Goal: Check status: Check status

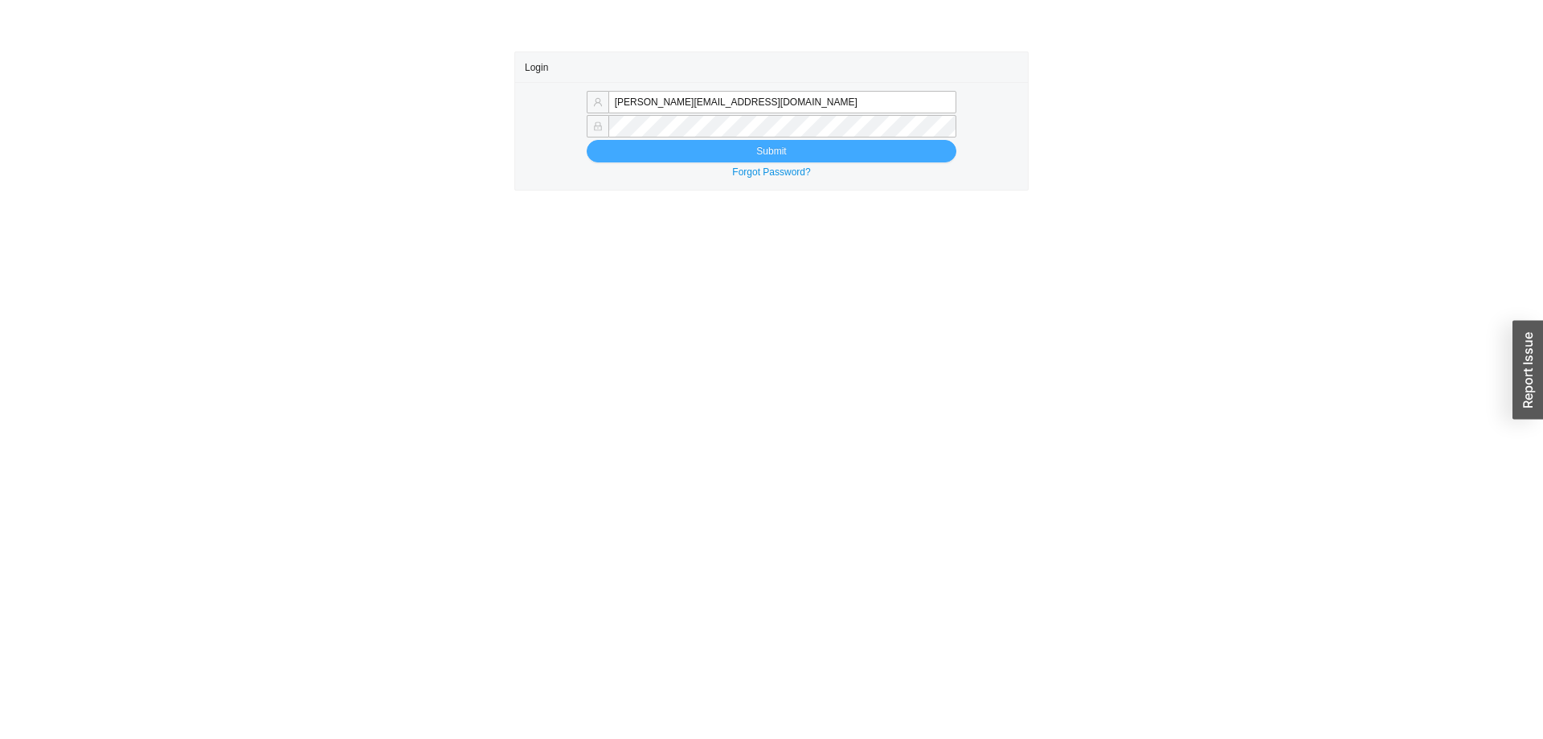
type input "rachellis@homeandstone.com"
click at [677, 149] on button "Submit" at bounding box center [772, 151] width 370 height 23
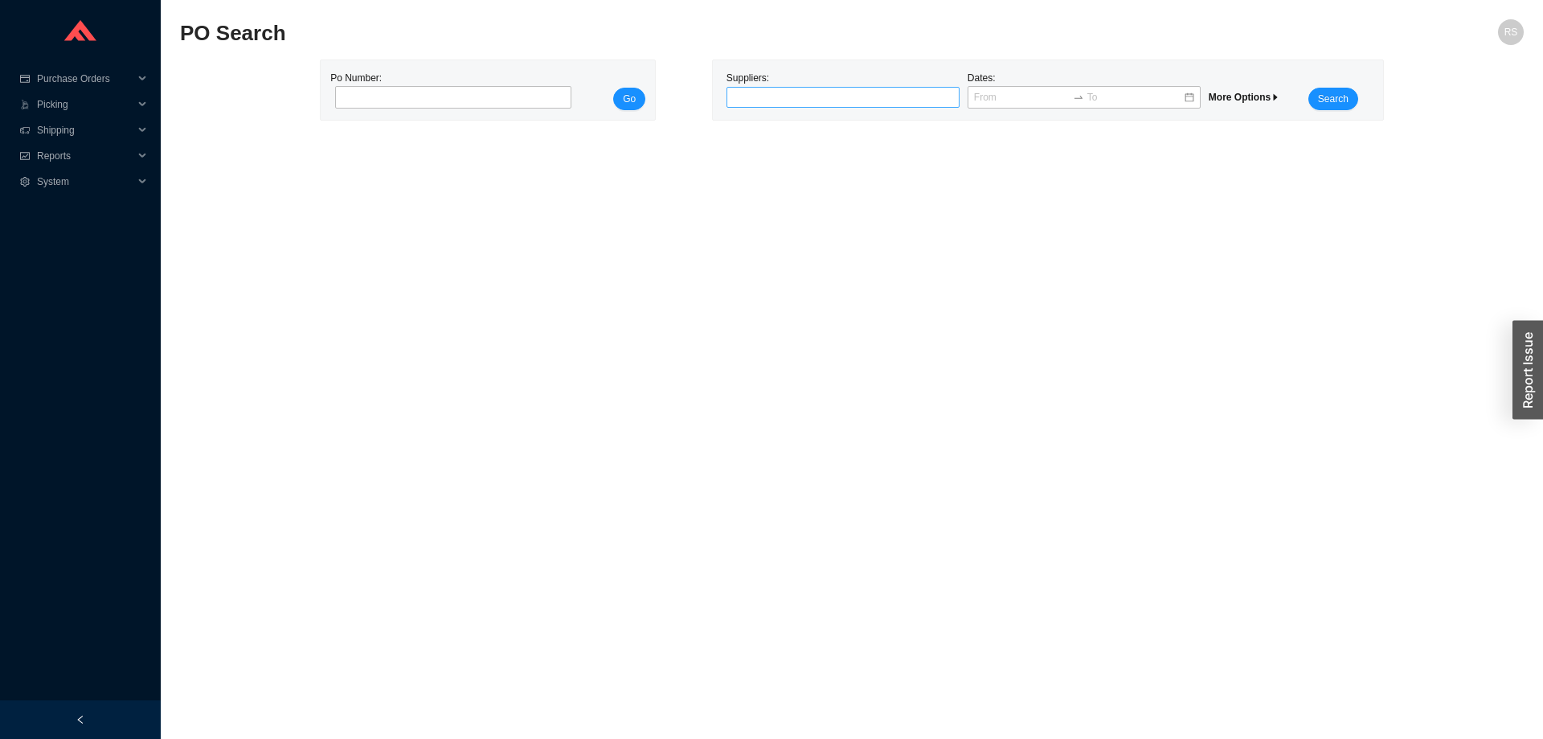
click at [813, 102] on div at bounding box center [836, 97] width 213 height 16
type input "brizo"
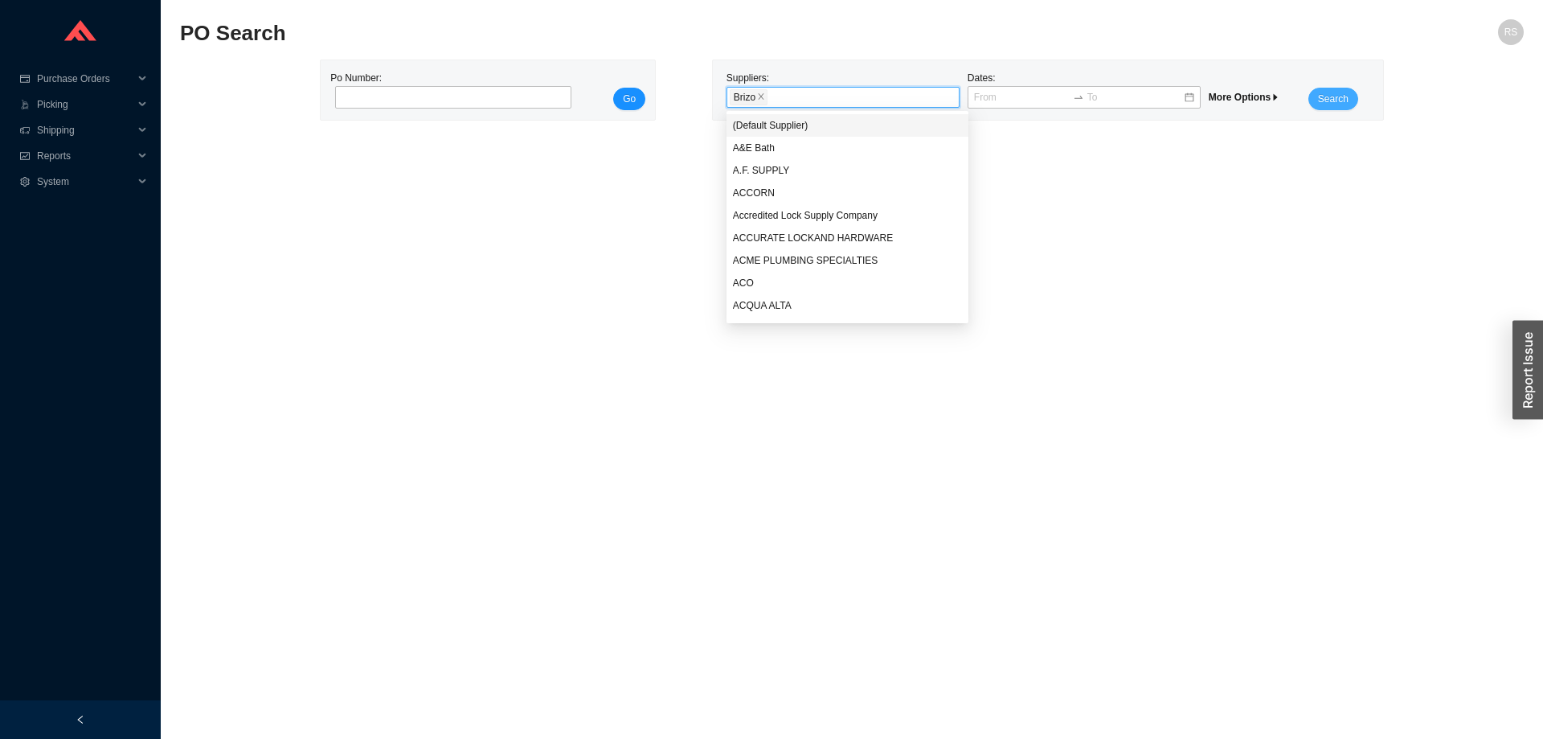
click at [1316, 100] on button "Search" at bounding box center [1333, 99] width 50 height 23
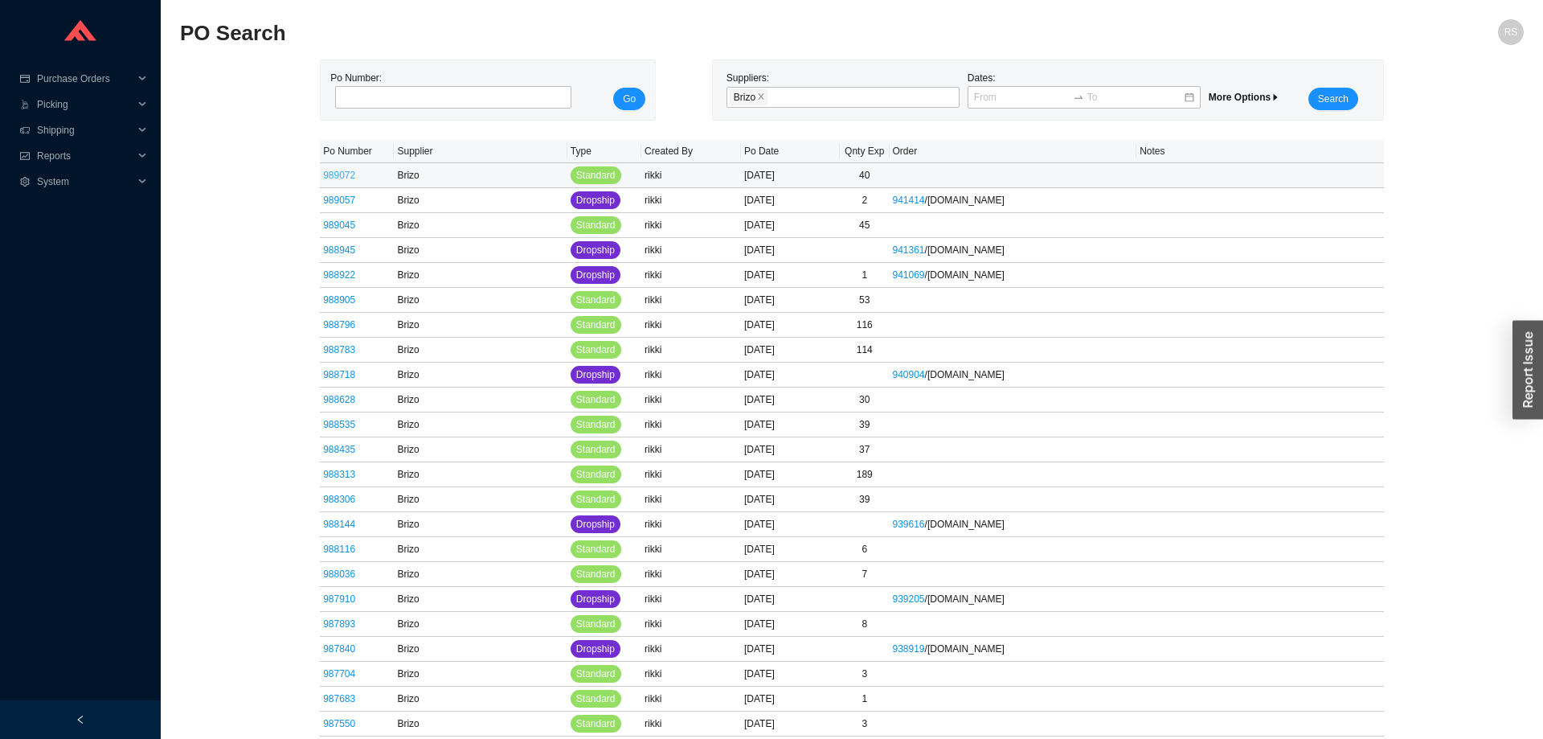
click at [339, 174] on link "989072" at bounding box center [339, 175] width 32 height 11
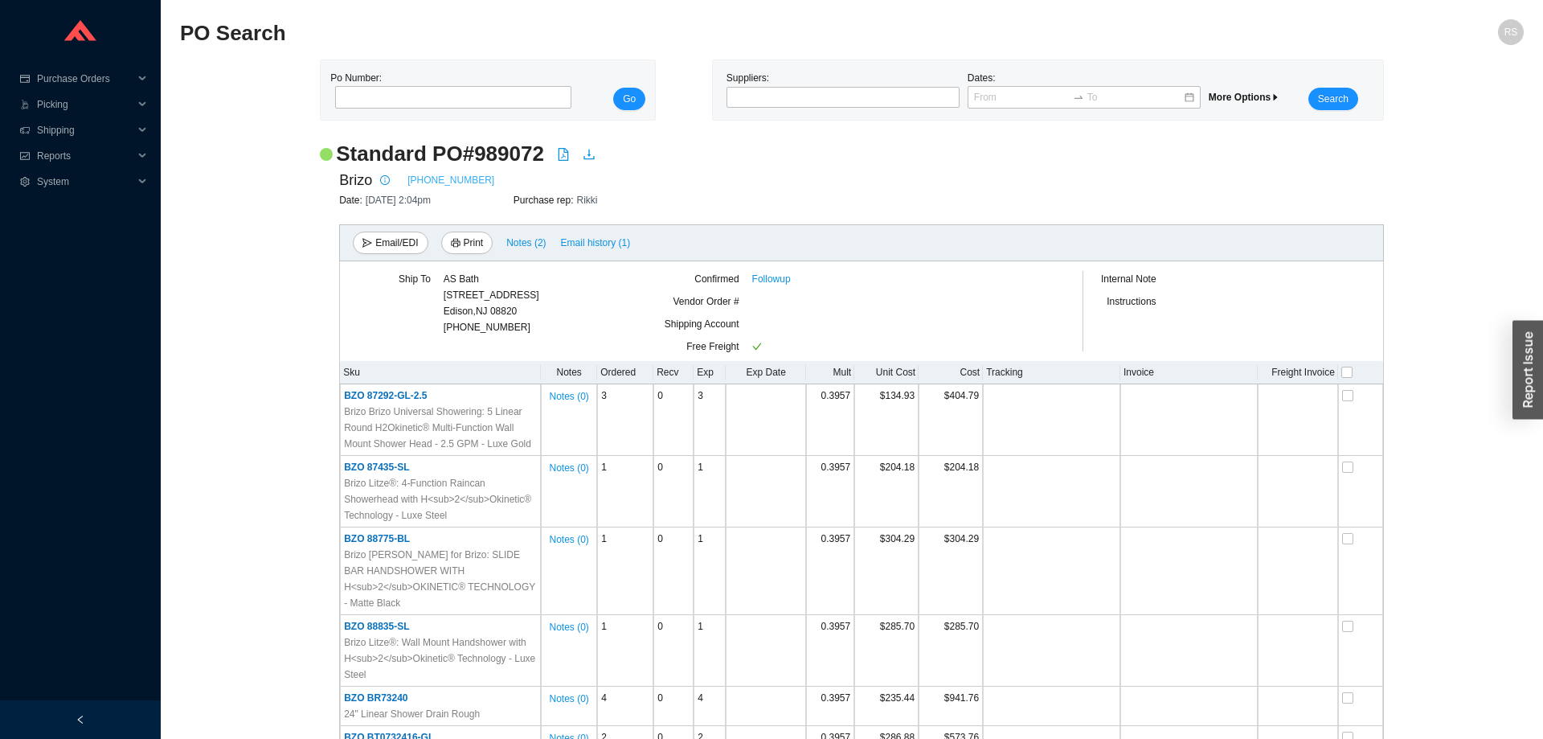
click at [419, 175] on link "[PHONE_NUMBER]" at bounding box center [450, 180] width 87 height 16
